Goal: Task Accomplishment & Management: Manage account settings

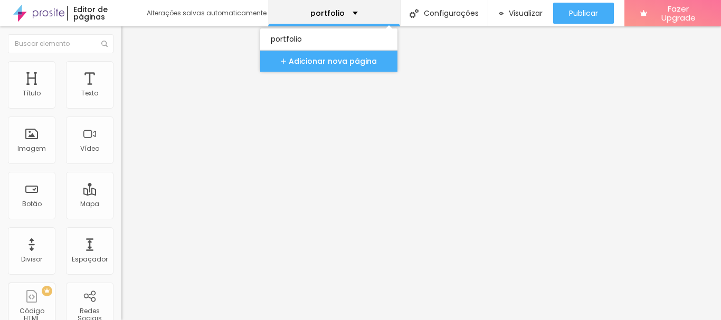
click at [355, 10] on div "portfolio" at bounding box center [334, 13] width 132 height 26
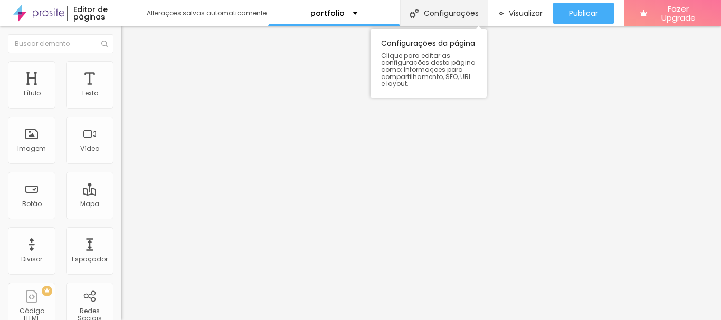
click at [452, 18] on div "Configurações" at bounding box center [444, 13] width 88 height 26
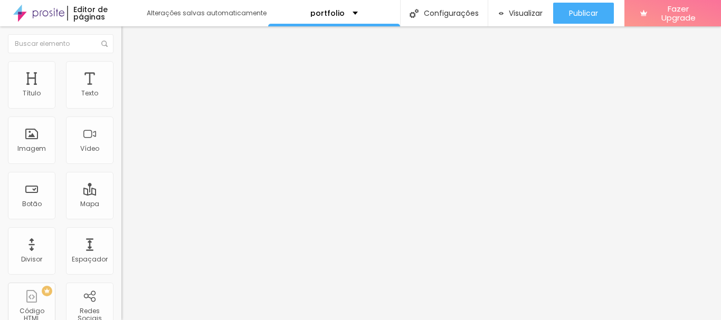
drag, startPoint x: 377, startPoint y: 235, endPoint x: 292, endPoint y: 229, distance: 85.7
type input "S"
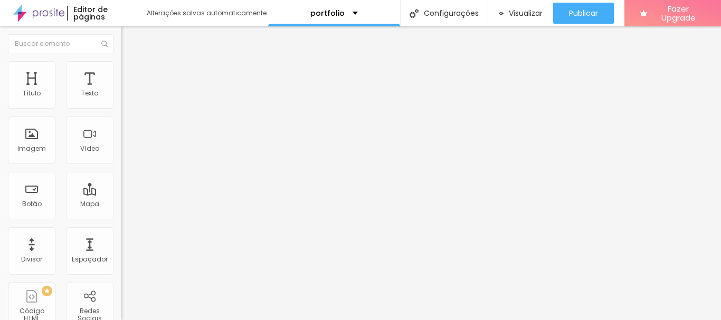
scroll to position [125, 0]
type input "[PERSON_NAME] PR Photos - Fotógrafo Documental"
drag, startPoint x: 420, startPoint y: 216, endPoint x: 185, endPoint y: 203, distance: 235.7
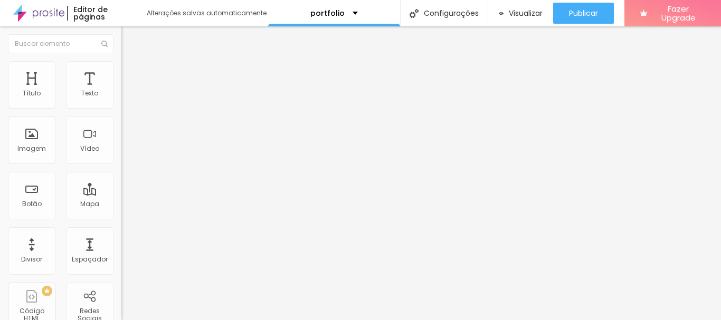
type textarea "D"
drag, startPoint x: 346, startPoint y: 215, endPoint x: 298, endPoint y: 213, distance: 48.6
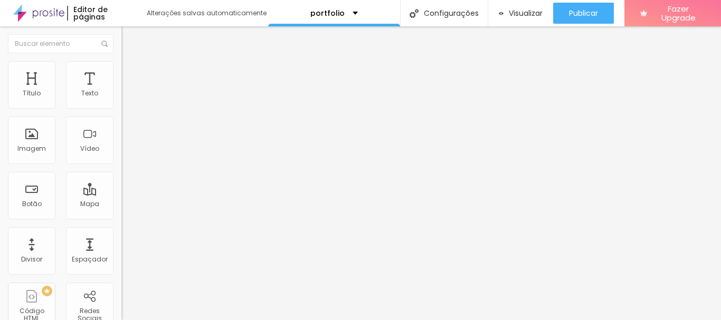
drag, startPoint x: 455, startPoint y: 213, endPoint x: 386, endPoint y: 219, distance: 69.4
type textarea "Imagens memoráveis e artísticas. Sem uso de flash."
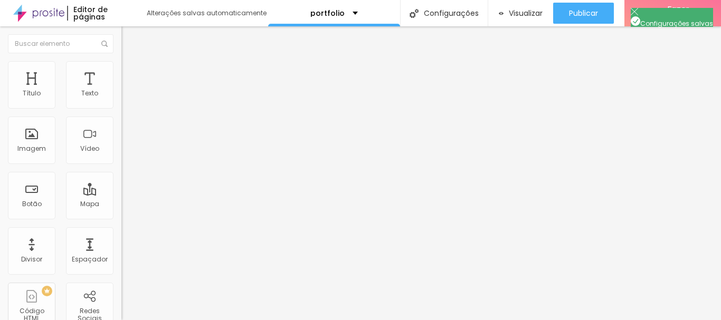
drag, startPoint x: 398, startPoint y: 128, endPoint x: 335, endPoint y: 126, distance: 63.4
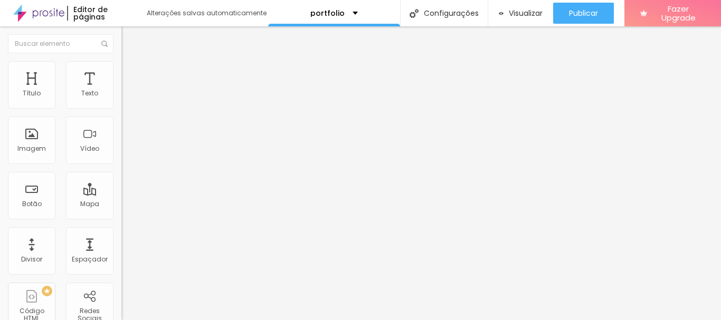
drag, startPoint x: 364, startPoint y: 132, endPoint x: 295, endPoint y: 128, distance: 68.7
type input "Quem é [PERSON_NAME] PR Photos?"
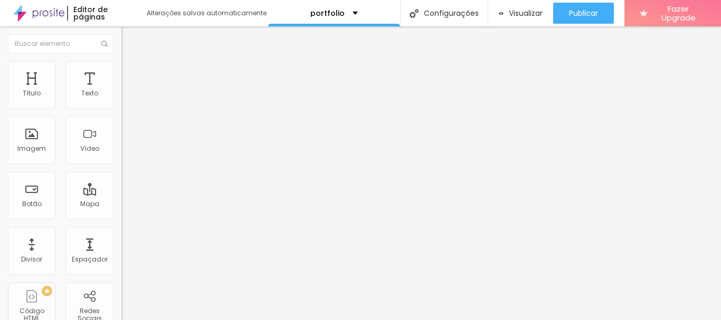
click at [85, 196] on div "Mapa" at bounding box center [89, 195] width 47 height 47
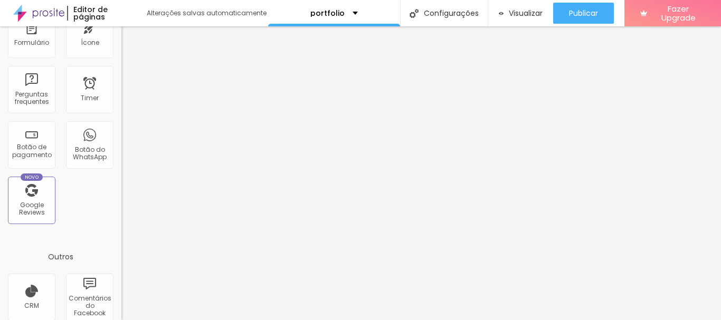
scroll to position [355, 0]
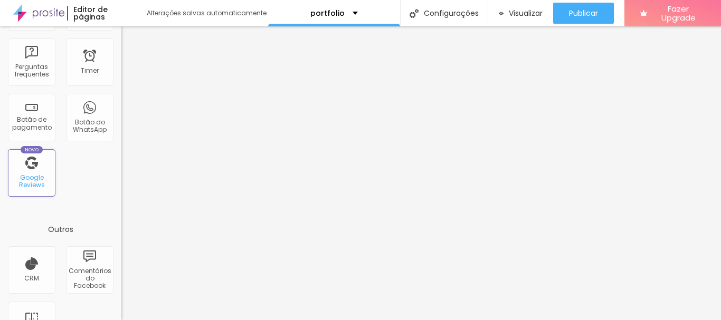
click at [45, 180] on div "Google Reviews" at bounding box center [32, 181] width 42 height 15
